Goal: Book appointment/travel/reservation

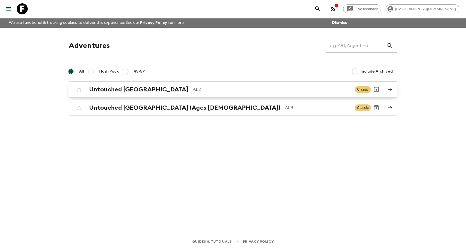
click at [193, 91] on p "AL2" at bounding box center [271, 89] width 157 height 7
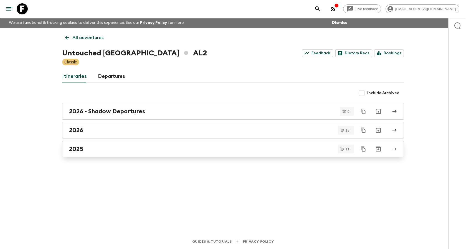
click at [124, 149] on div "2025" at bounding box center [227, 148] width 317 height 7
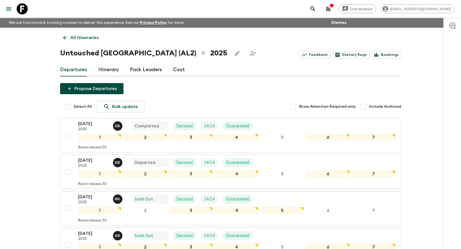
drag, startPoint x: 76, startPoint y: 68, endPoint x: 99, endPoint y: 70, distance: 23.4
click at [76, 68] on link "Departures" at bounding box center [73, 69] width 27 height 13
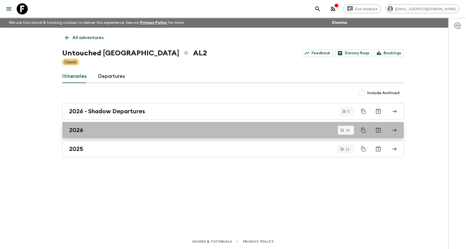
click at [394, 129] on icon at bounding box center [394, 130] width 5 height 5
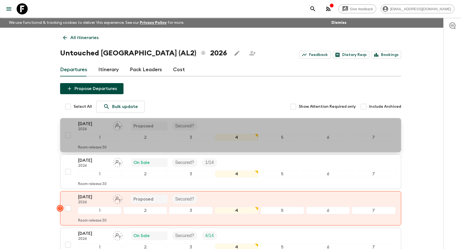
click at [92, 122] on p "[DATE]" at bounding box center [93, 124] width 30 height 7
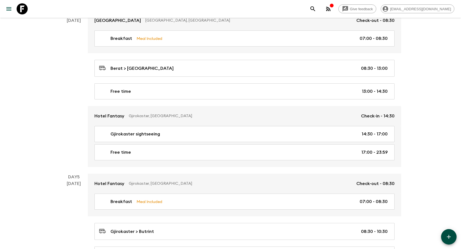
scroll to position [562, 0]
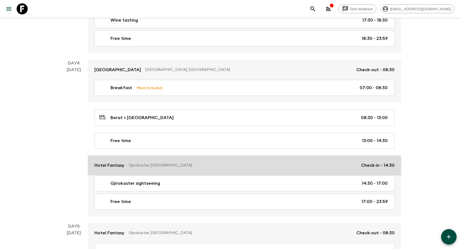
click at [111, 164] on p "Hotel Fantasy" at bounding box center [110, 165] width 30 height 7
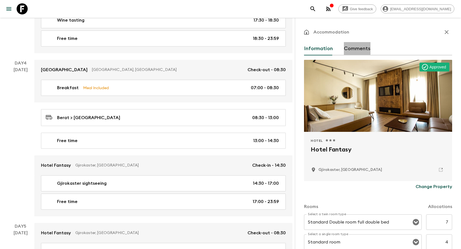
click at [356, 43] on button "Comments" at bounding box center [357, 48] width 27 height 13
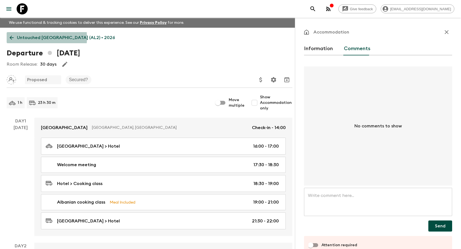
click at [14, 38] on icon at bounding box center [12, 38] width 6 height 6
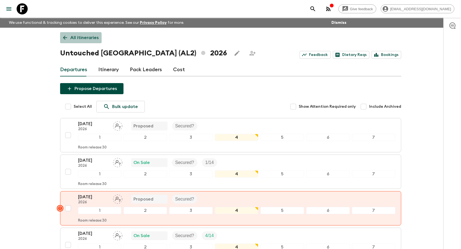
click at [64, 39] on icon at bounding box center [65, 38] width 6 height 6
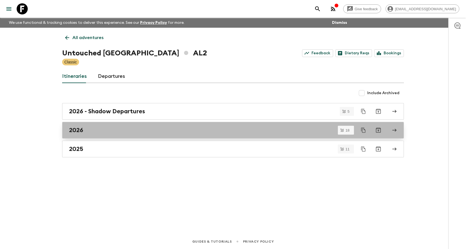
click at [122, 132] on div "2026" at bounding box center [227, 130] width 317 height 7
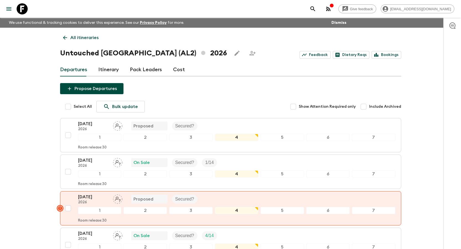
click at [67, 37] on icon at bounding box center [65, 38] width 6 height 6
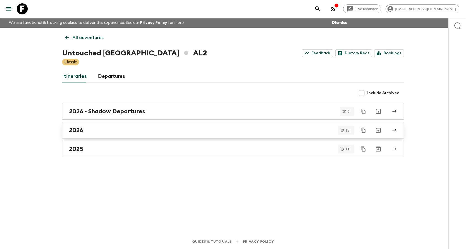
click at [121, 134] on link "2026" at bounding box center [232, 130] width 341 height 17
